Goal: Navigation & Orientation: Find specific page/section

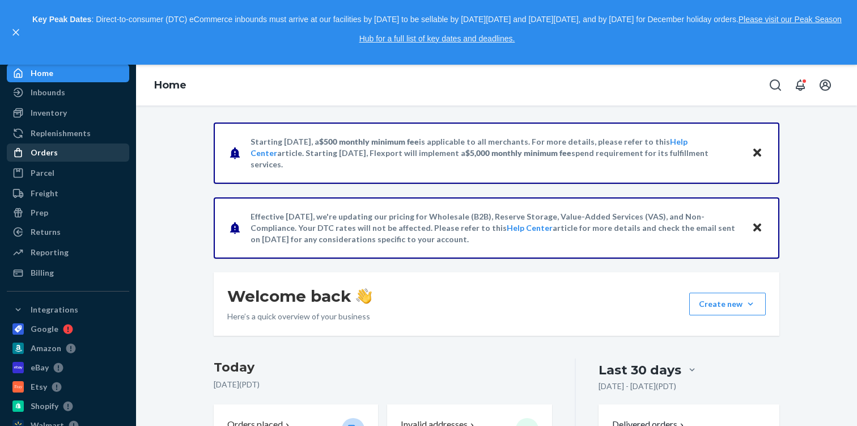
scroll to position [48, 0]
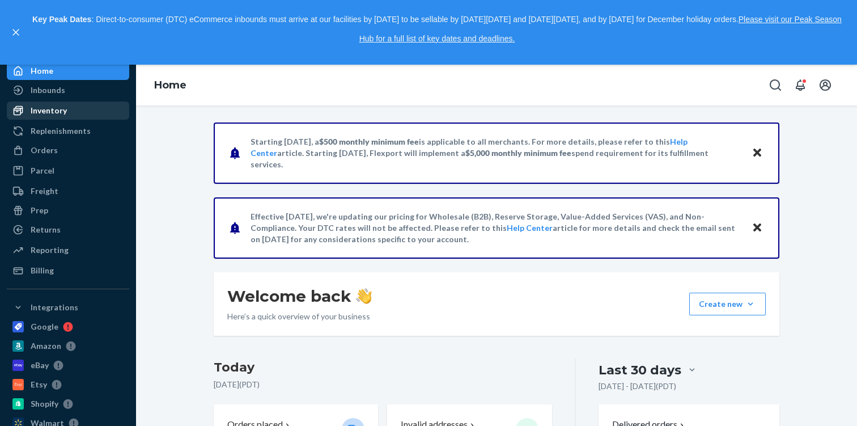
click at [91, 111] on div "Inventory" at bounding box center [68, 111] width 120 height 16
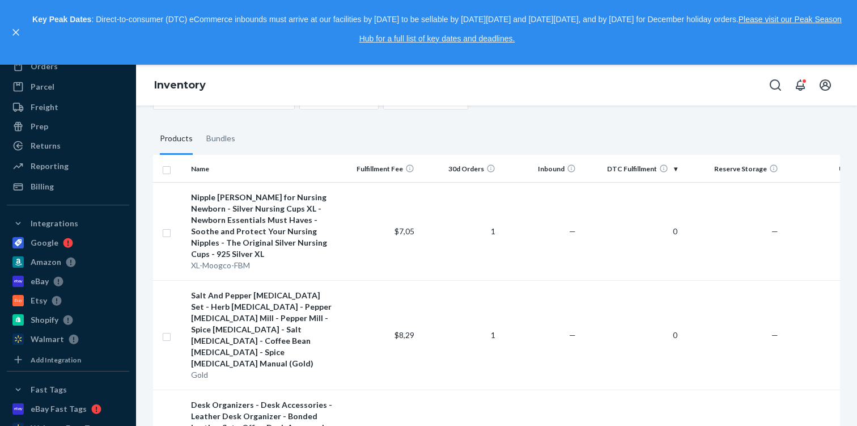
scroll to position [274, 0]
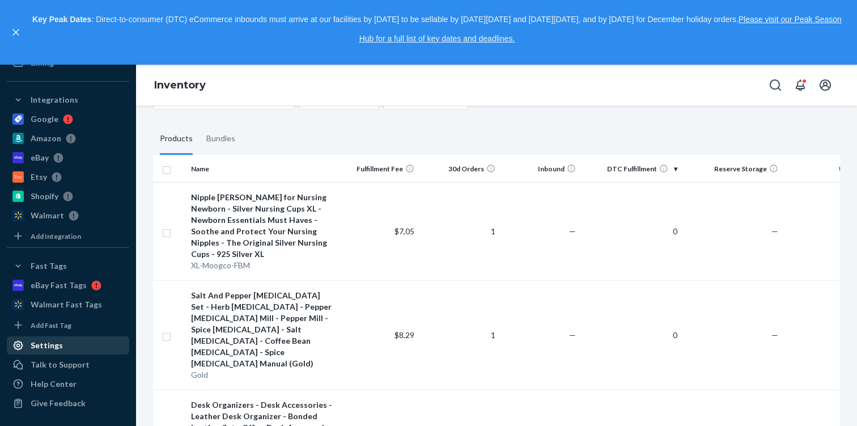
click at [96, 339] on div "Settings" at bounding box center [68, 345] width 120 height 16
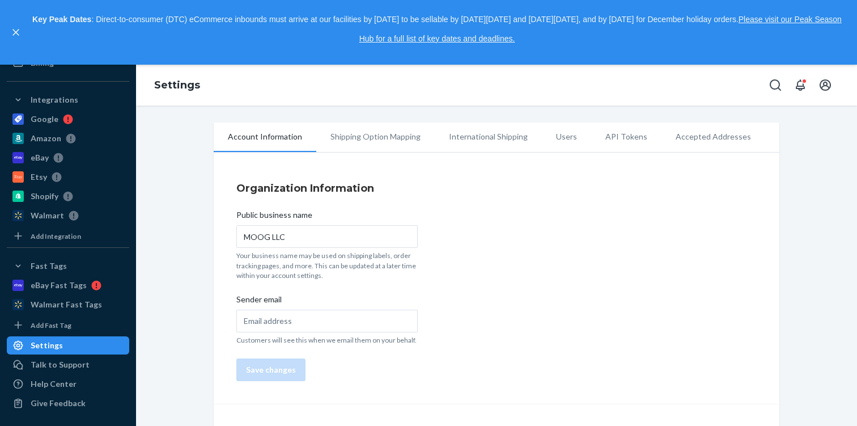
click at [623, 137] on li "API Tokens" at bounding box center [626, 136] width 70 height 28
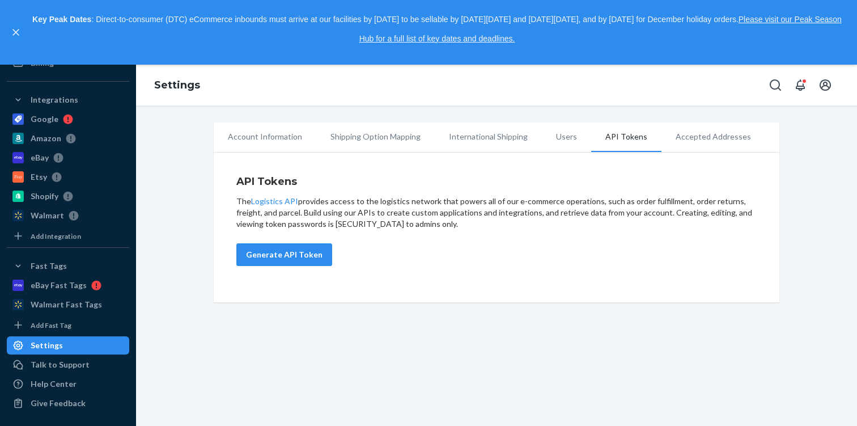
click at [685, 139] on li "Accepted Addresses" at bounding box center [713, 136] width 104 height 28
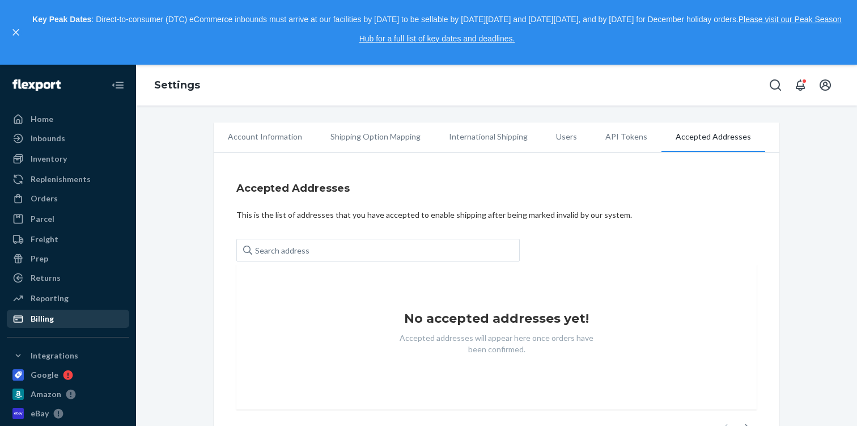
click at [74, 315] on div "Billing" at bounding box center [68, 319] width 120 height 16
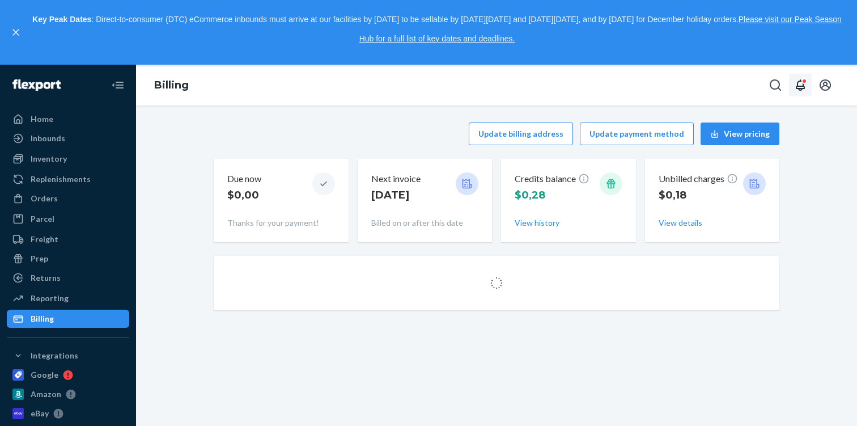
click at [804, 82] on div "Open notifications" at bounding box center [804, 81] width 6 height 6
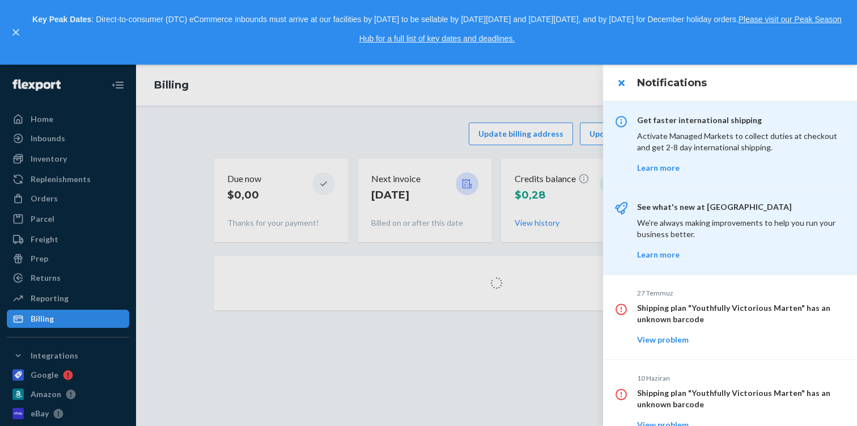
click at [528, 140] on div at bounding box center [428, 245] width 857 height 361
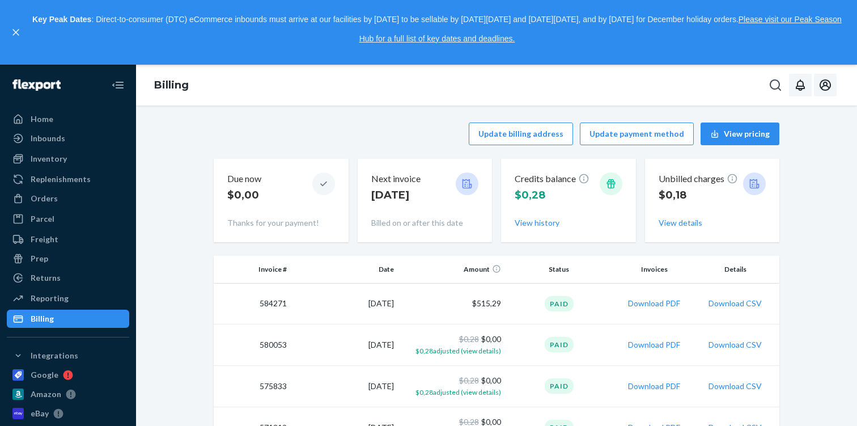
click at [826, 79] on icon "Open account menu" at bounding box center [825, 85] width 14 height 14
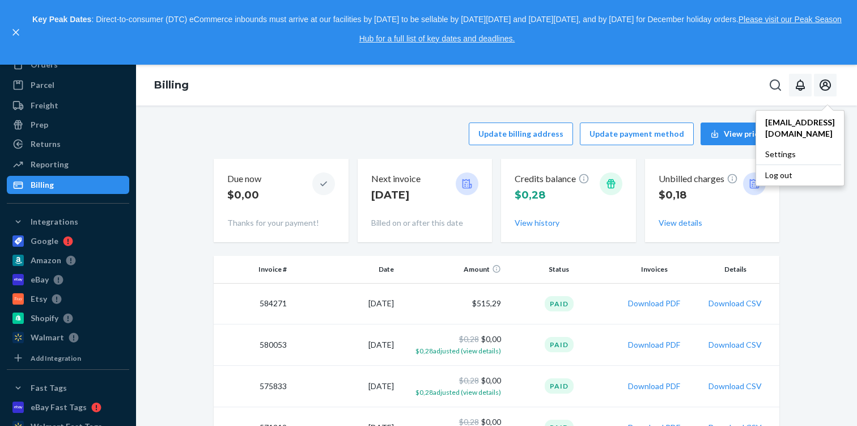
scroll to position [256, 0]
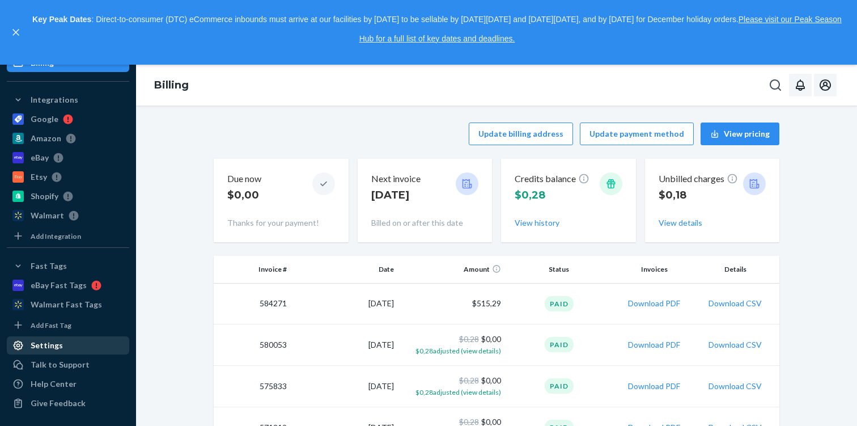
click at [71, 347] on div "Settings" at bounding box center [68, 345] width 120 height 16
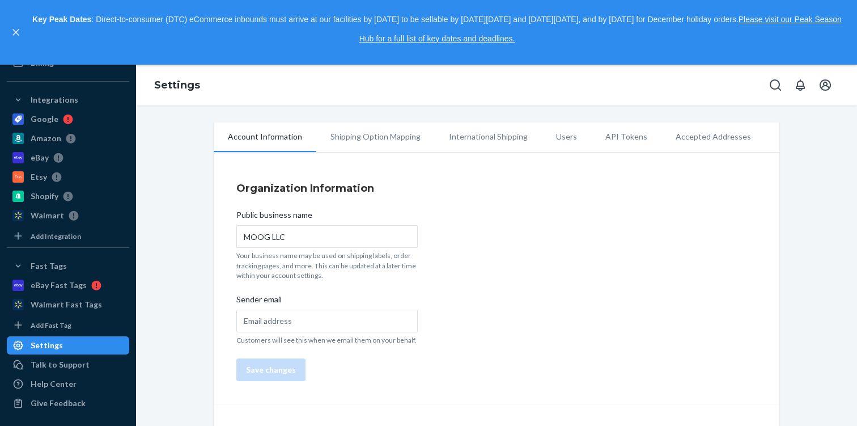
scroll to position [256, 0]
click at [75, 237] on div "Add Integration" at bounding box center [56, 236] width 50 height 10
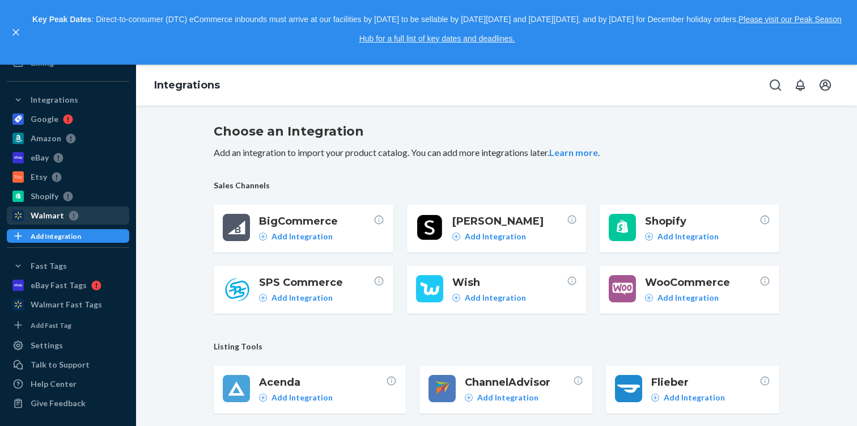
click at [65, 216] on icon at bounding box center [71, 215] width 15 height 10
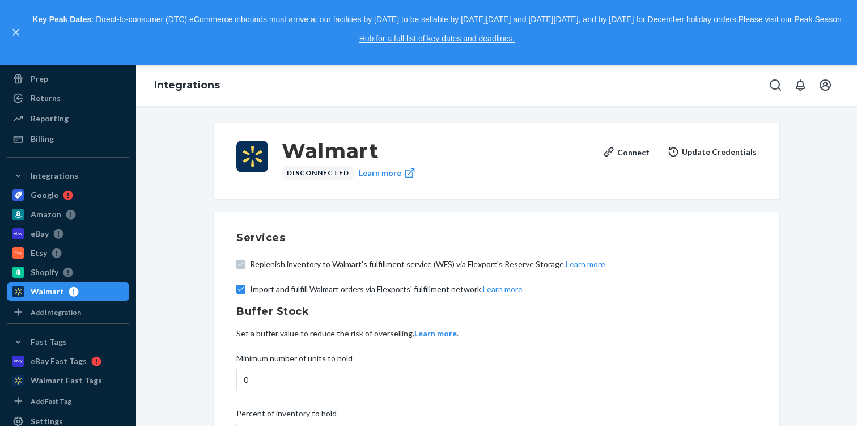
scroll to position [84, 0]
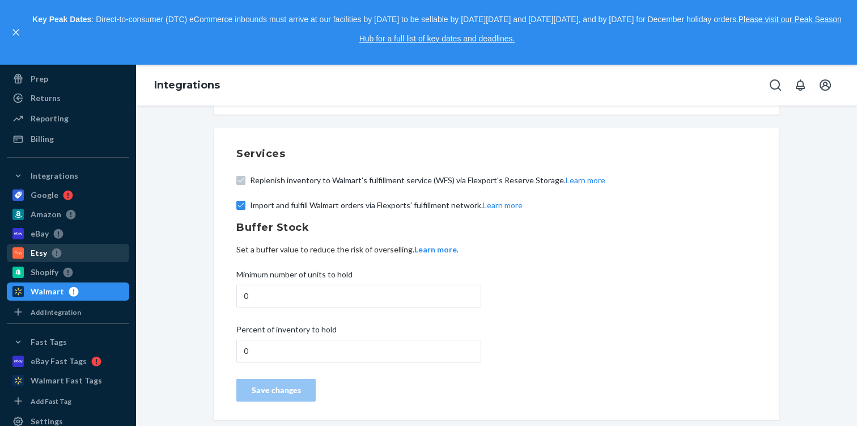
click at [94, 257] on div "Etsy" at bounding box center [68, 253] width 120 height 16
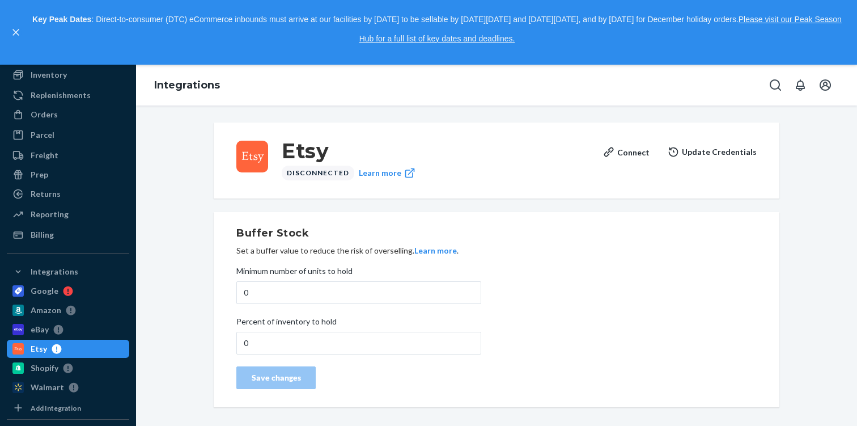
scroll to position [82, 0]
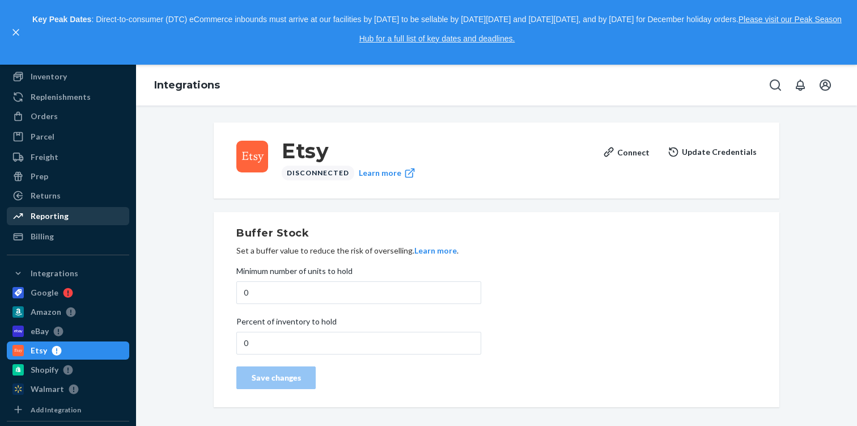
click at [75, 214] on div "Reporting" at bounding box center [68, 216] width 120 height 16
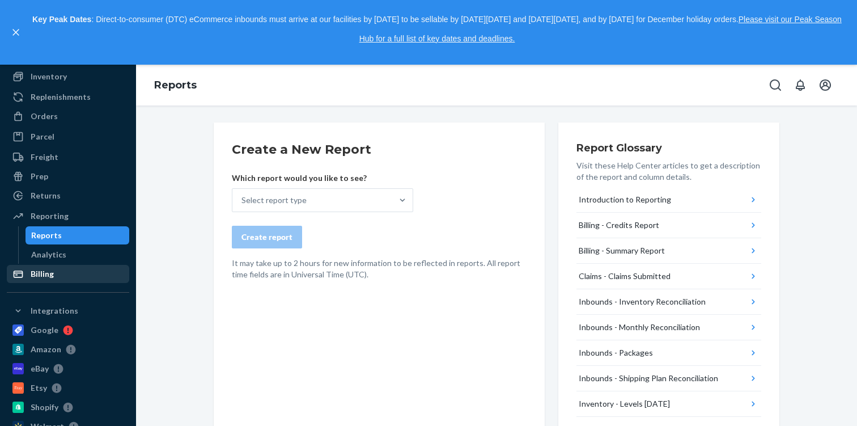
scroll to position [27, 0]
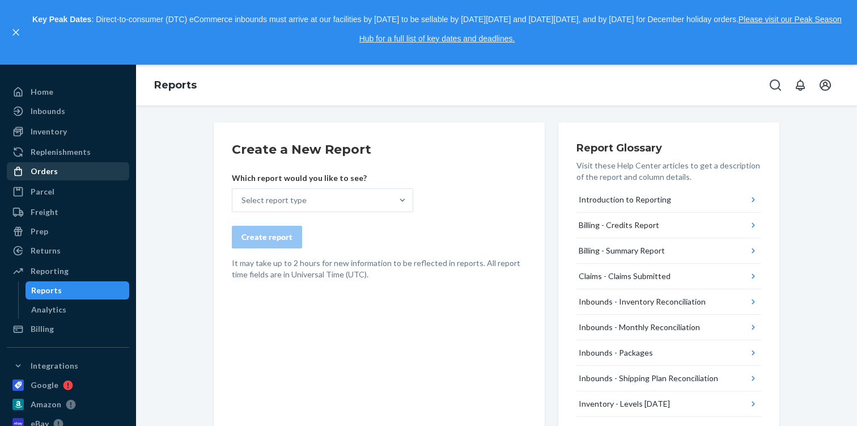
click at [74, 171] on div "Orders" at bounding box center [68, 171] width 120 height 16
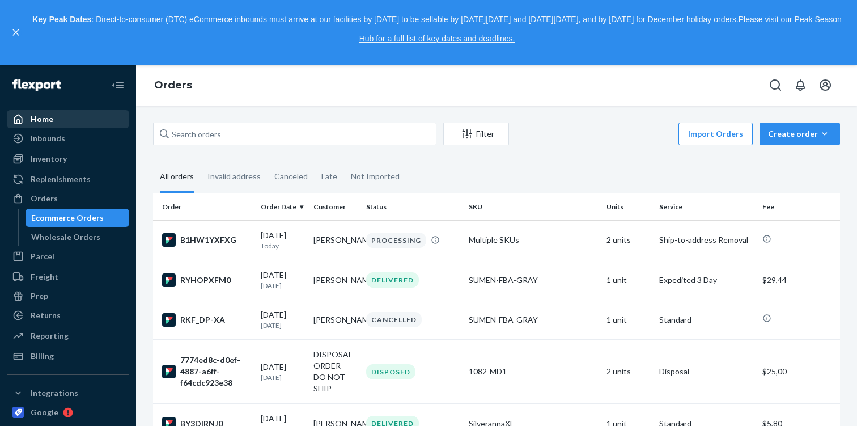
click at [73, 121] on div "Home" at bounding box center [68, 119] width 120 height 16
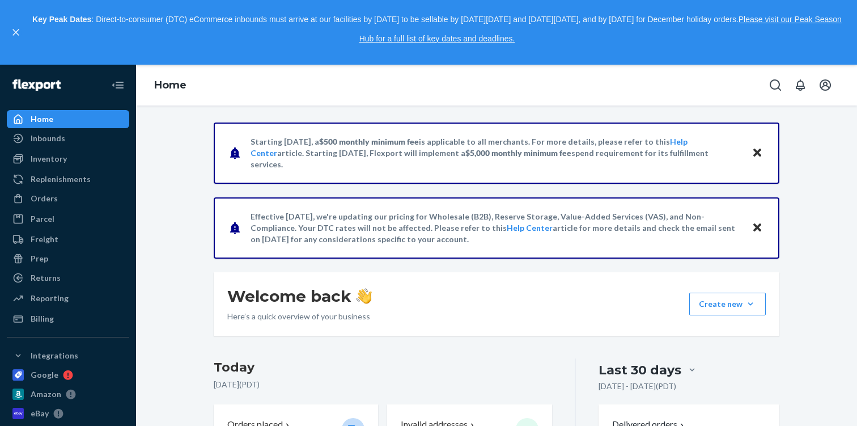
click at [80, 189] on ul "Home Inbounds Shipping Plans Problems Inventory Products Replenishments Orders …" at bounding box center [68, 219] width 122 height 218
click at [80, 192] on div "Orders" at bounding box center [68, 198] width 120 height 16
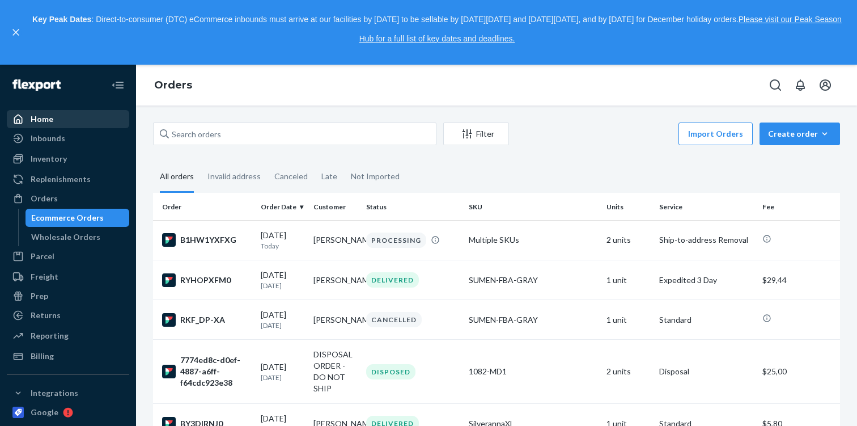
click at [88, 125] on div "Home" at bounding box center [68, 119] width 120 height 16
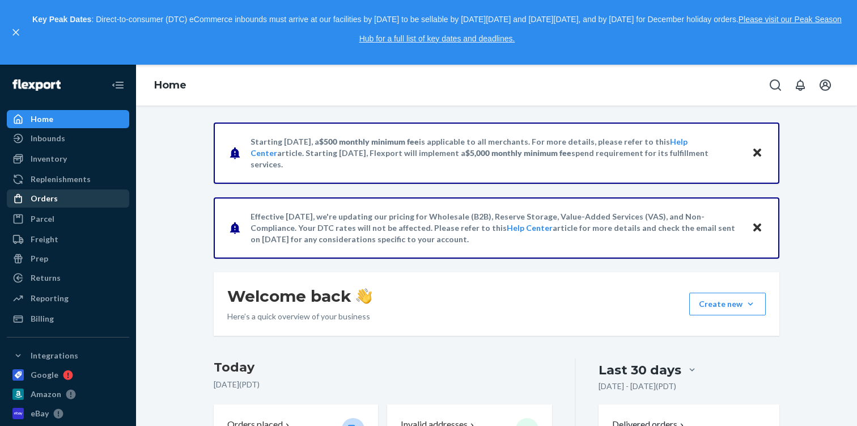
click at [69, 197] on div "Orders" at bounding box center [68, 198] width 120 height 16
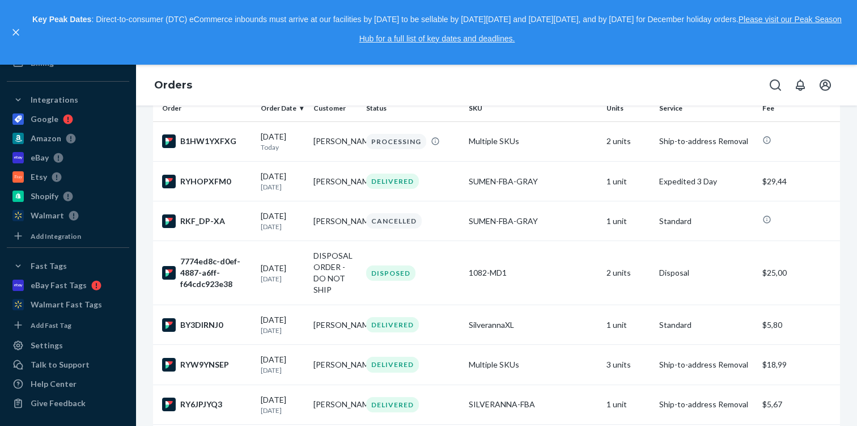
scroll to position [108, 0]
